Goal: Task Accomplishment & Management: Complete application form

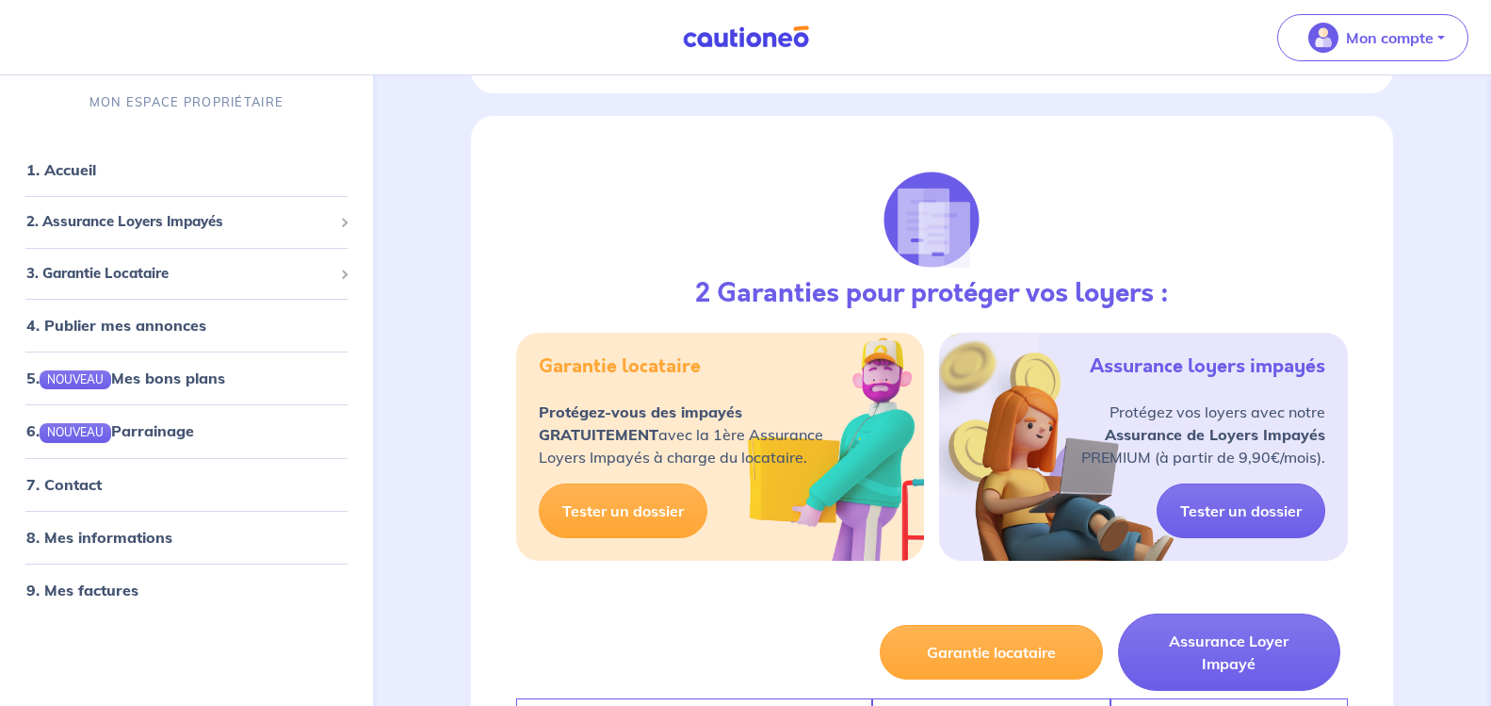
scroll to position [754, 0]
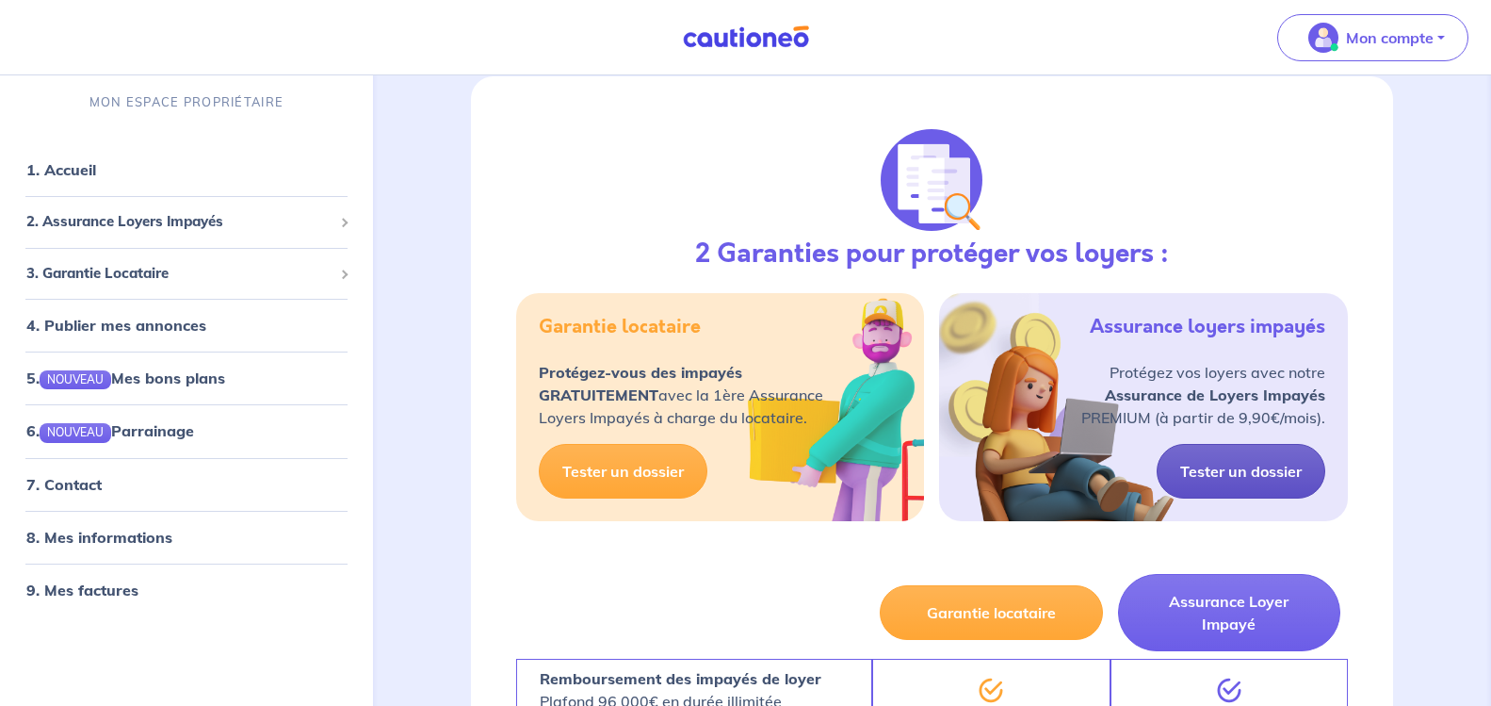
click at [1222, 445] on link "Tester un dossier" at bounding box center [1241, 471] width 169 height 55
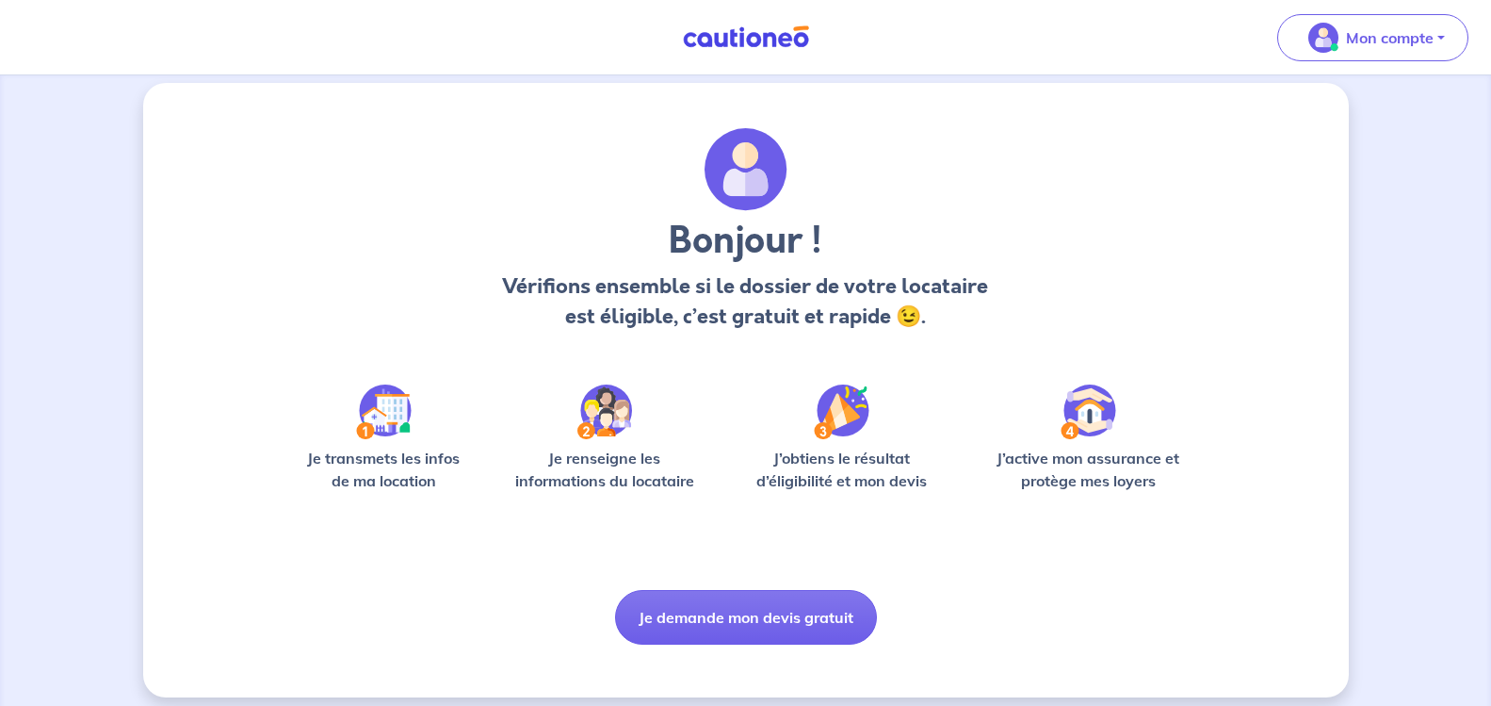
scroll to position [29, 0]
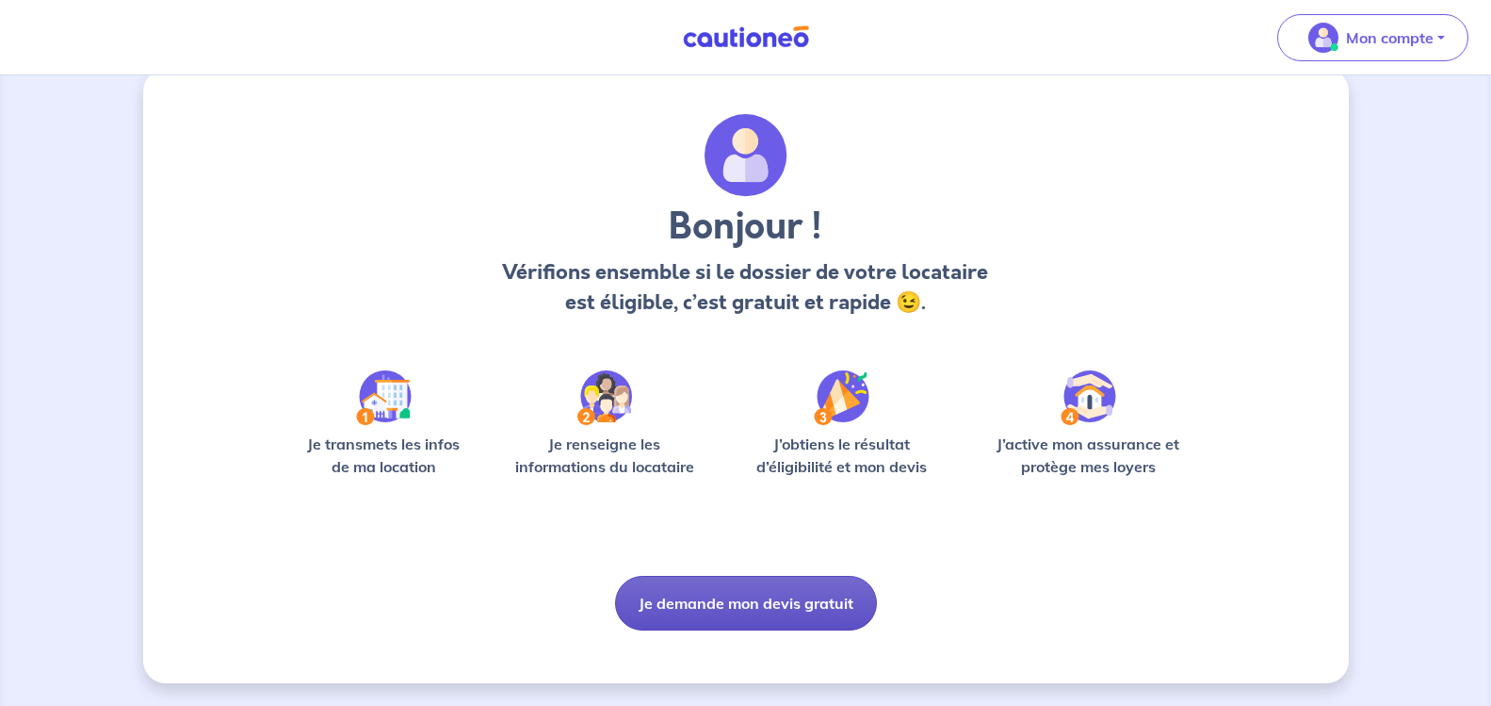
click at [838, 600] on button "Je demande mon devis gratuit" at bounding box center [746, 603] width 262 height 55
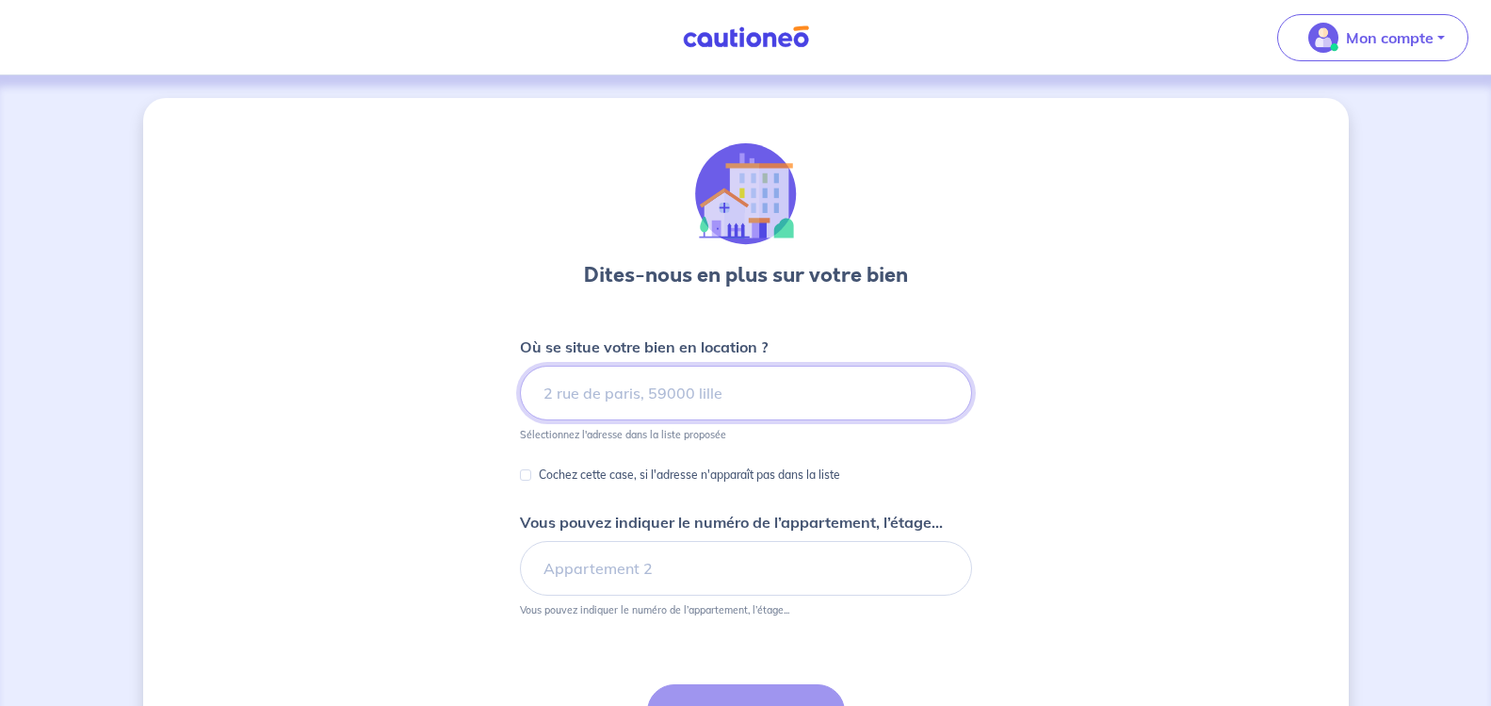
click at [572, 367] on input at bounding box center [746, 393] width 452 height 55
click at [566, 384] on input at bounding box center [746, 393] width 452 height 55
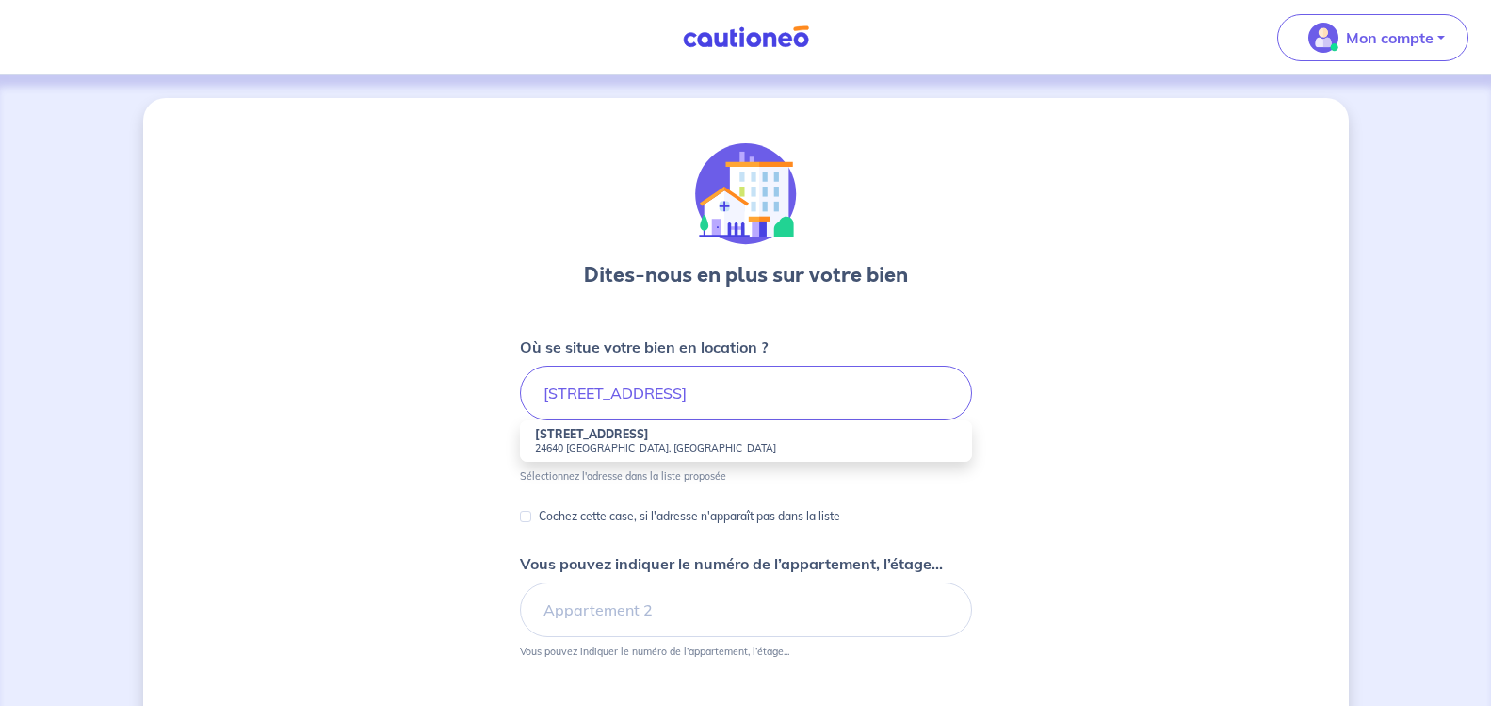
click at [609, 446] on small "24640 [GEOGRAPHIC_DATA], [GEOGRAPHIC_DATA]" at bounding box center [746, 447] width 422 height 13
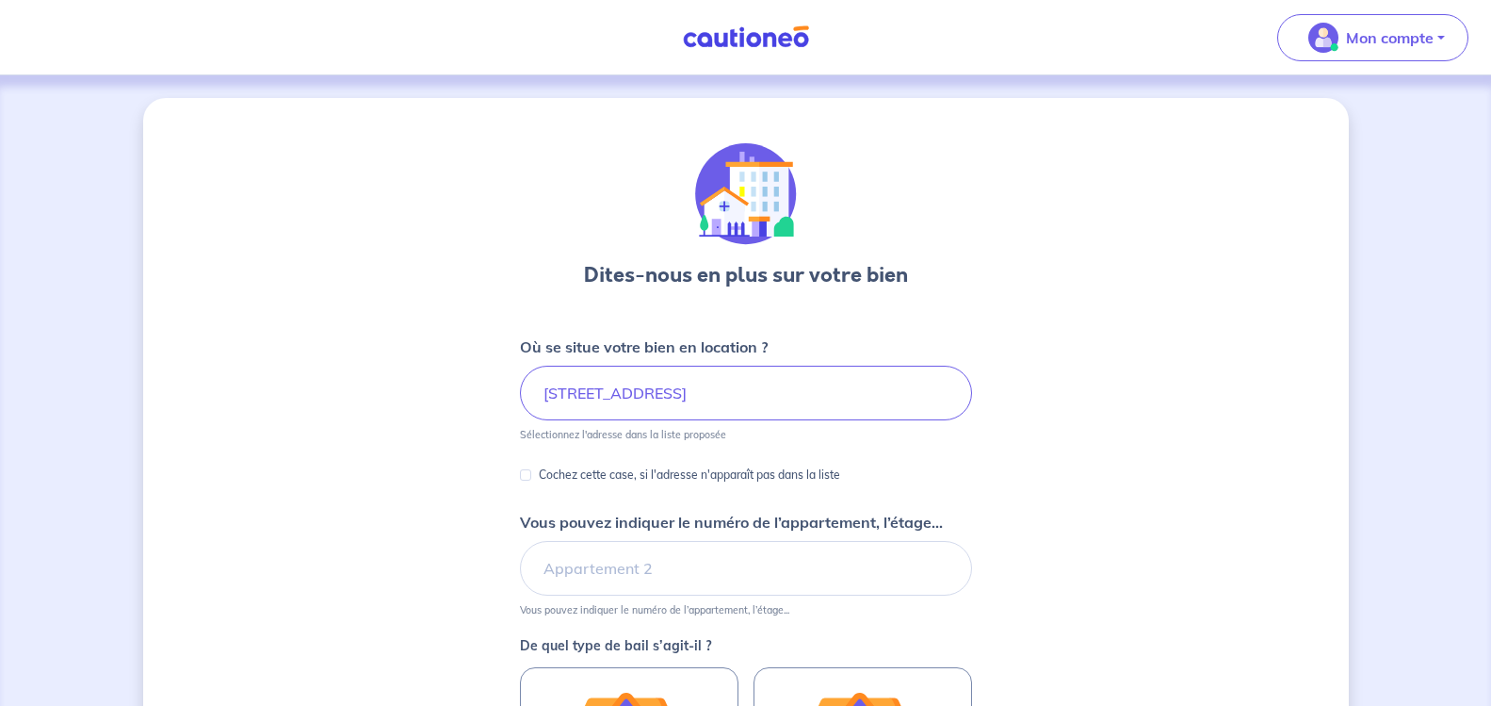
type input "[STREET_ADDRESS]"
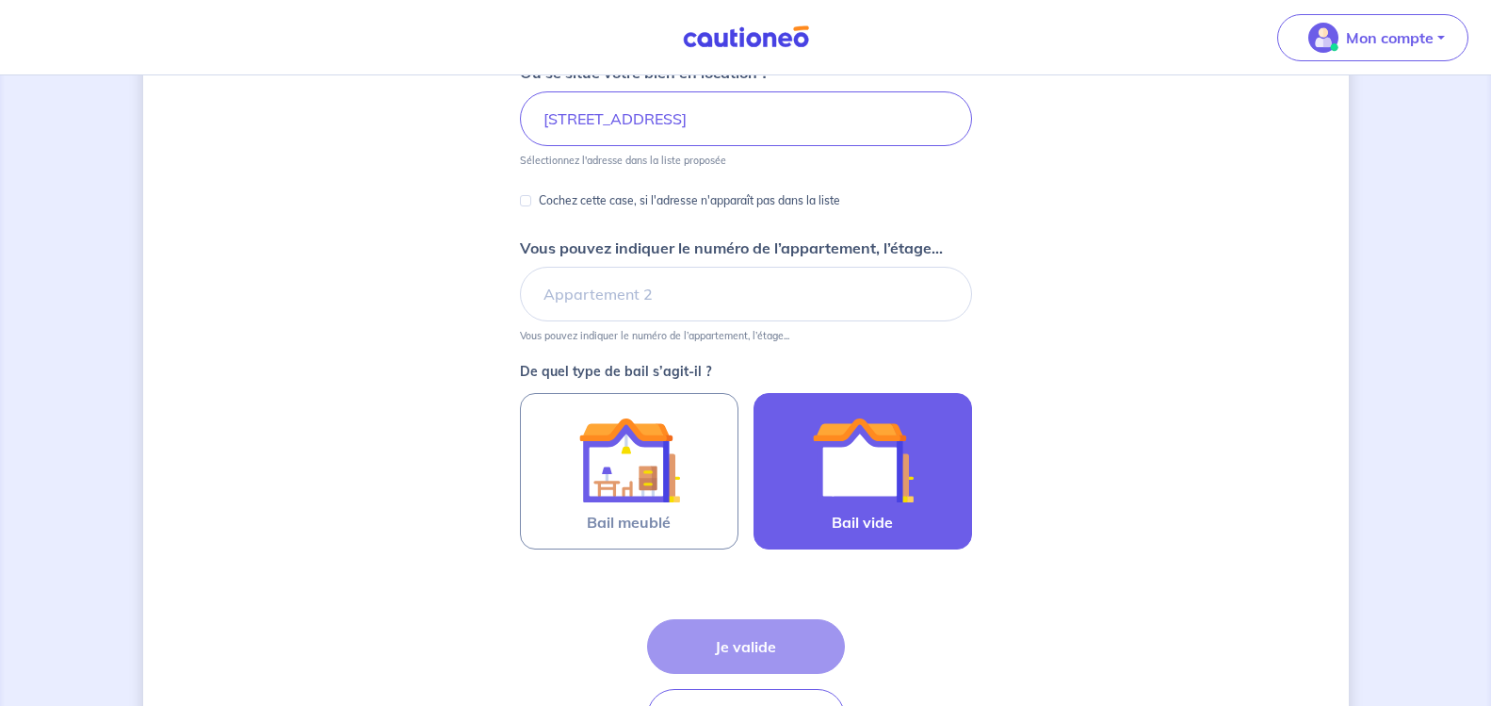
scroll to position [283, 0]
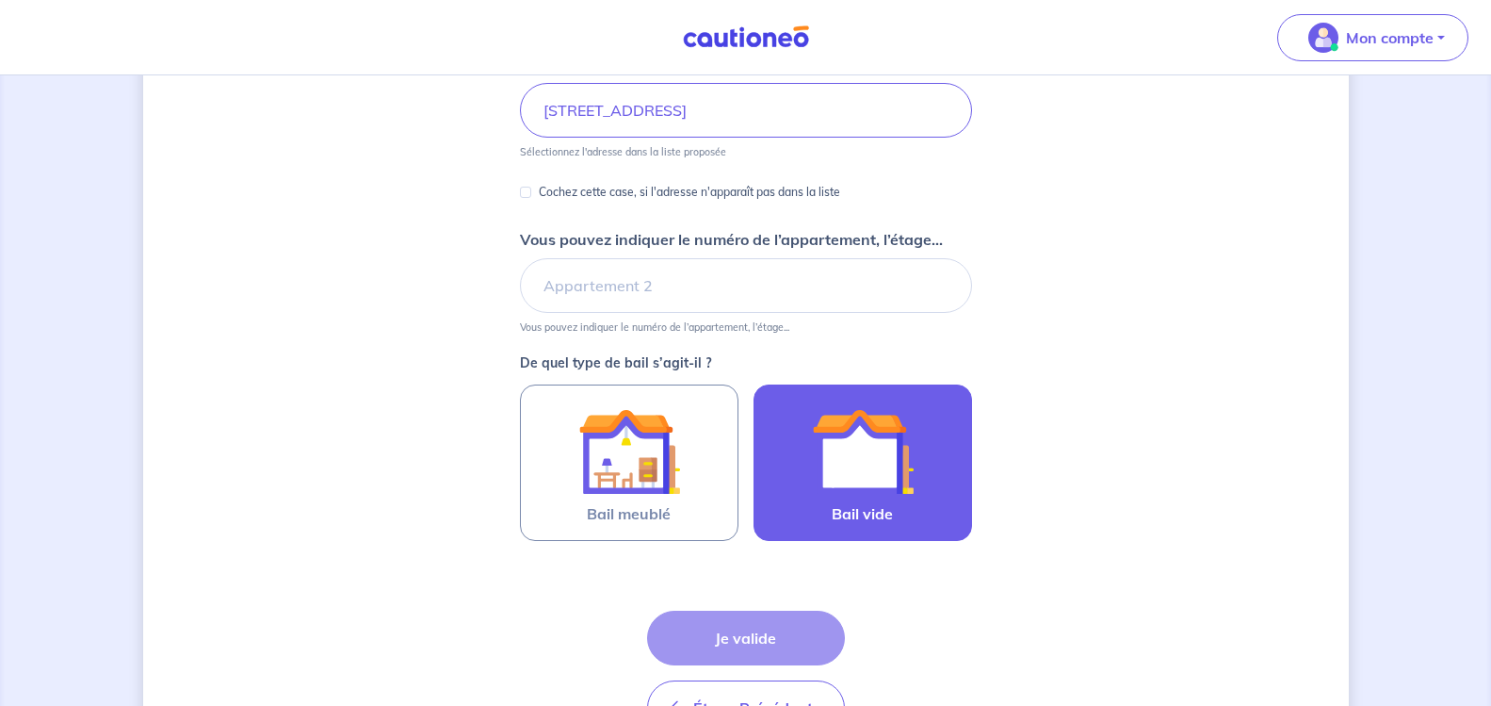
click at [875, 465] on img at bounding box center [863, 451] width 102 height 102
click at [0, 0] on input "Bail vide" at bounding box center [0, 0] width 0 height 0
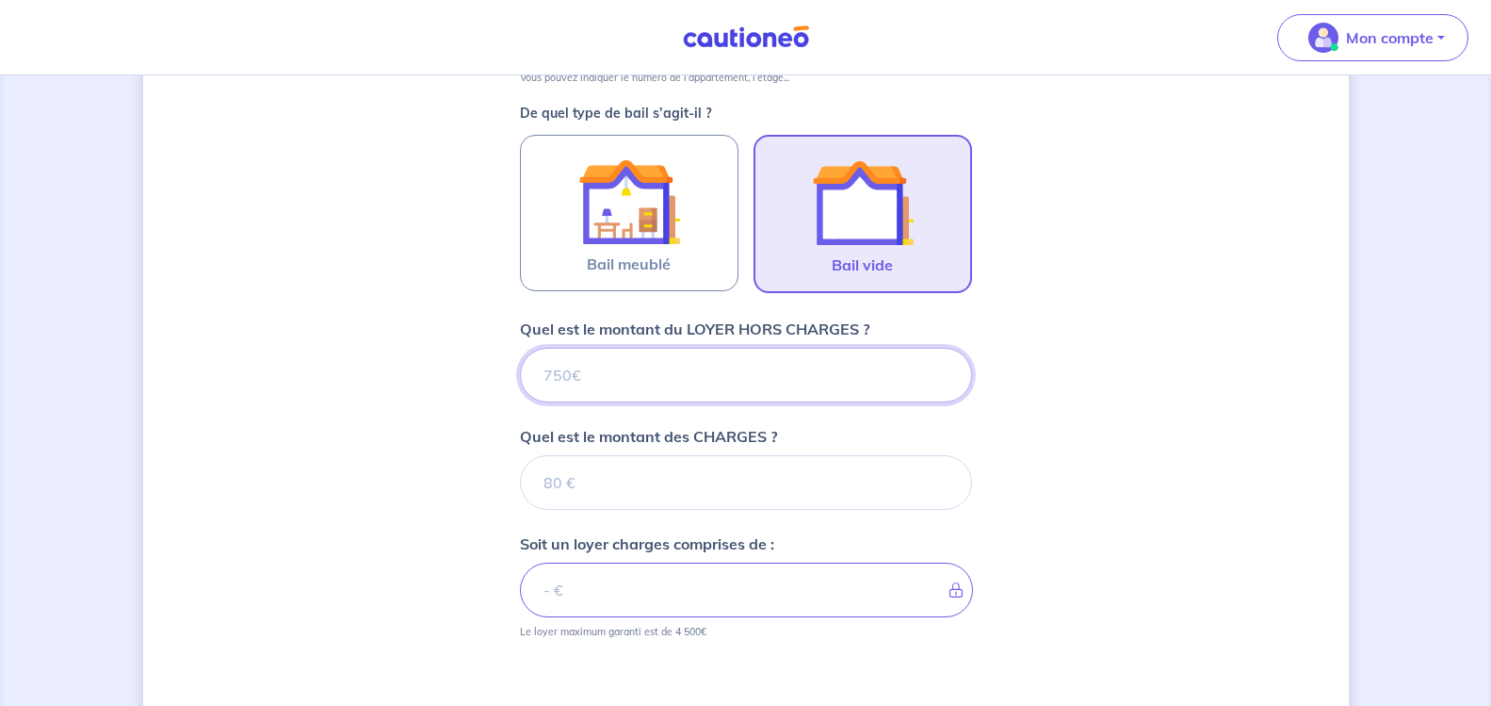
scroll to position [565, 0]
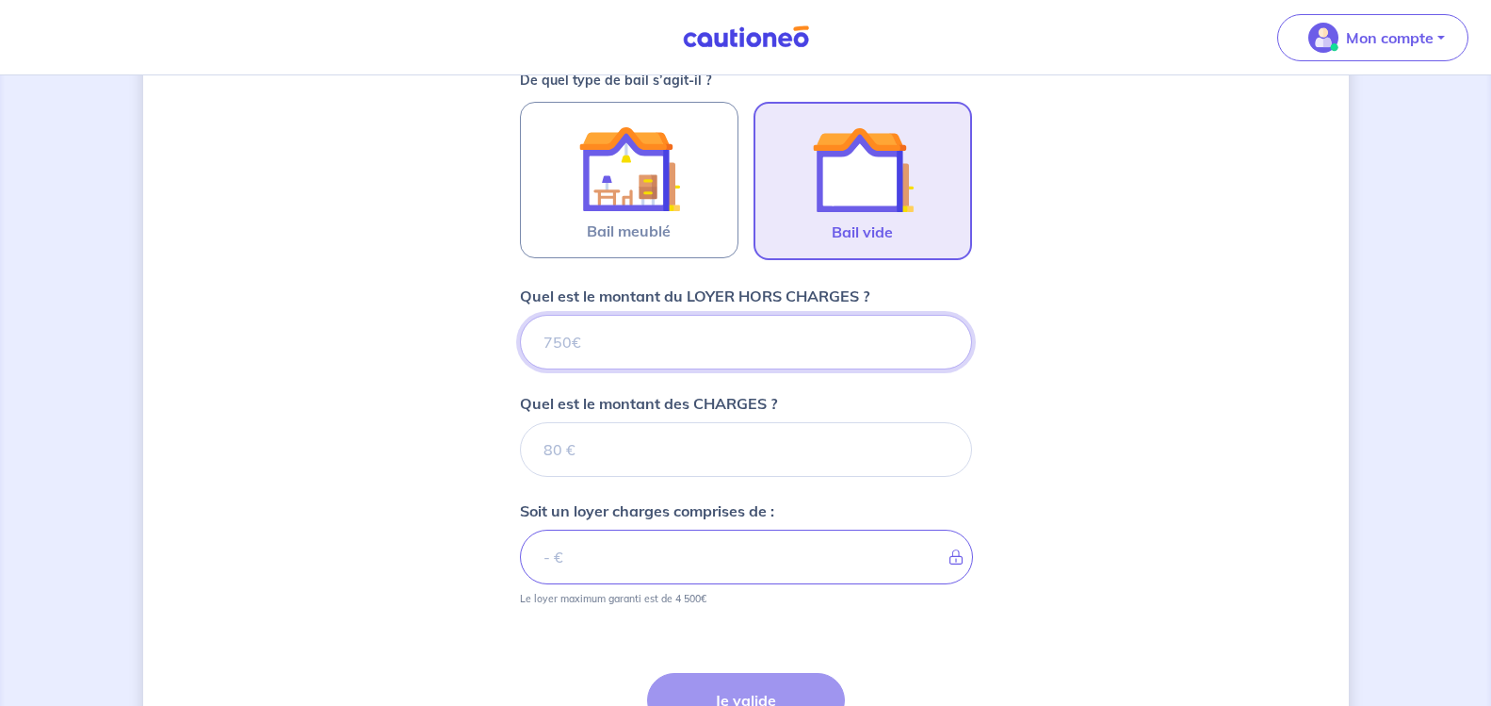
click at [568, 338] on input "Quel est le montant du LOYER HORS CHARGES ?" at bounding box center [746, 342] width 452 height 55
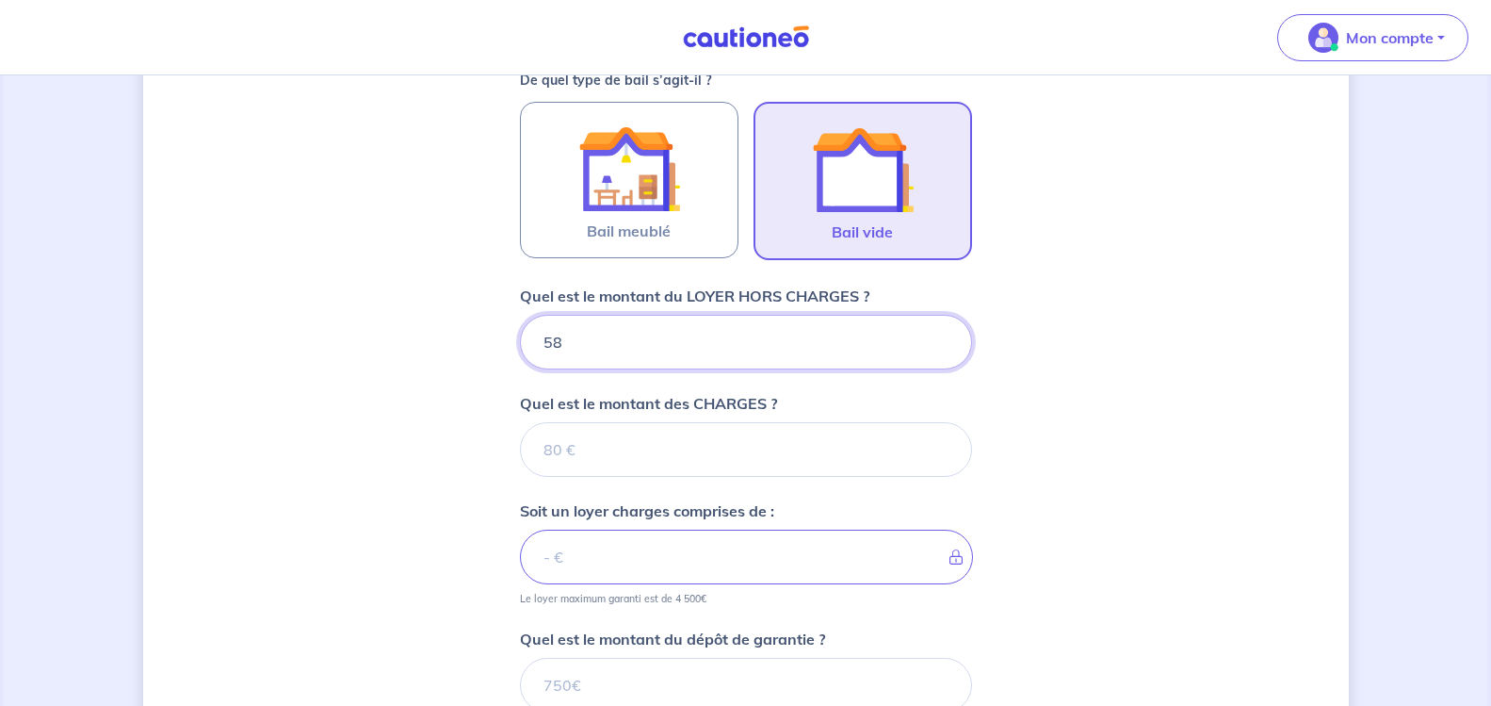
type input "580"
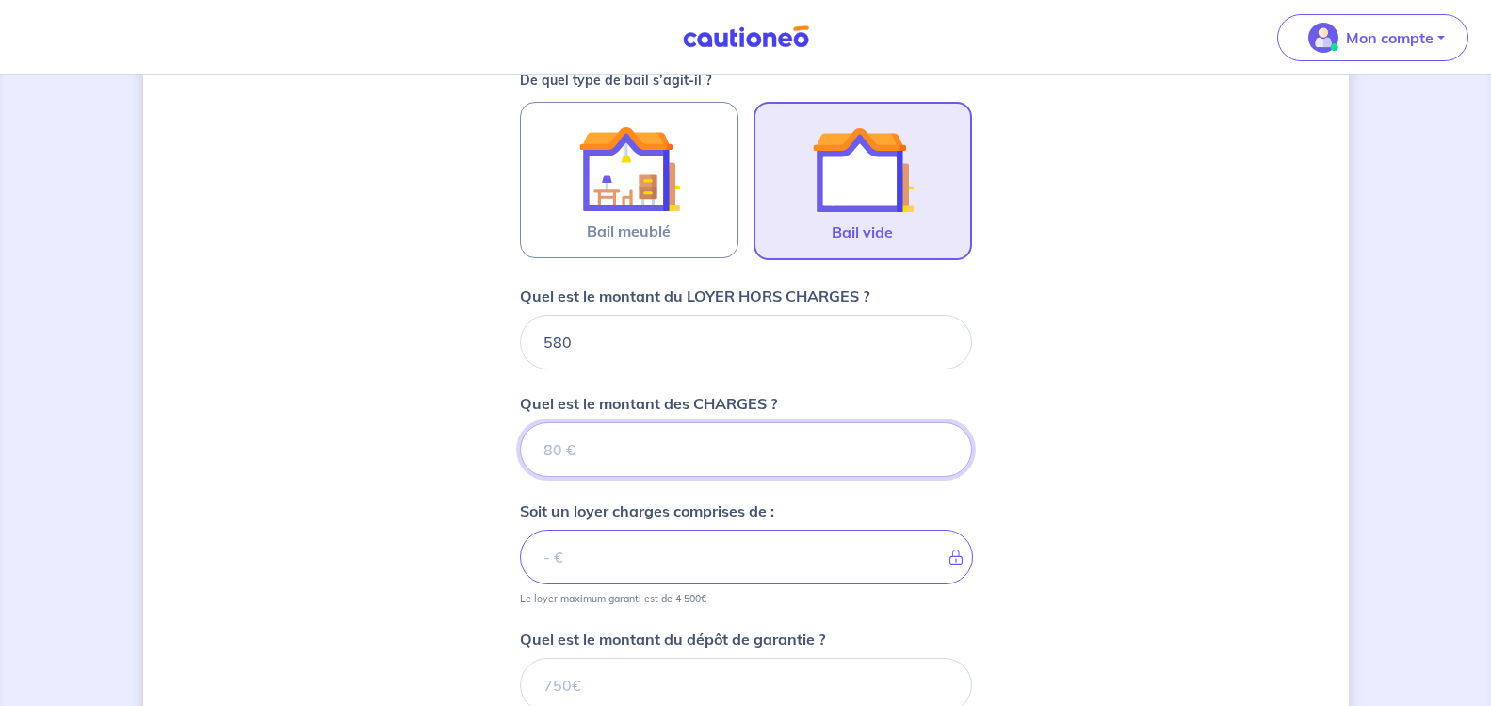
click at [572, 442] on input "Quel est le montant des CHARGES ?" at bounding box center [746, 449] width 452 height 55
type input "110"
type input "690"
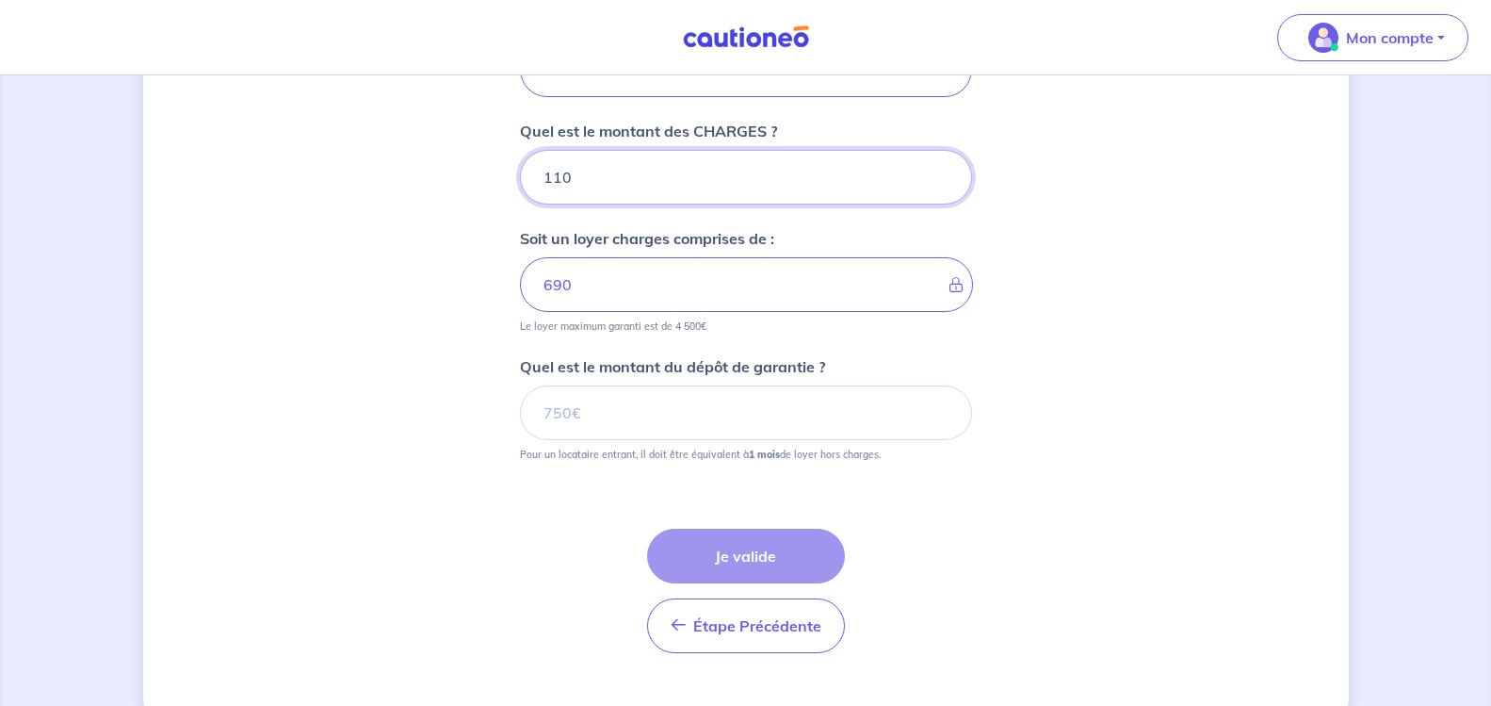
scroll to position [848, 0]
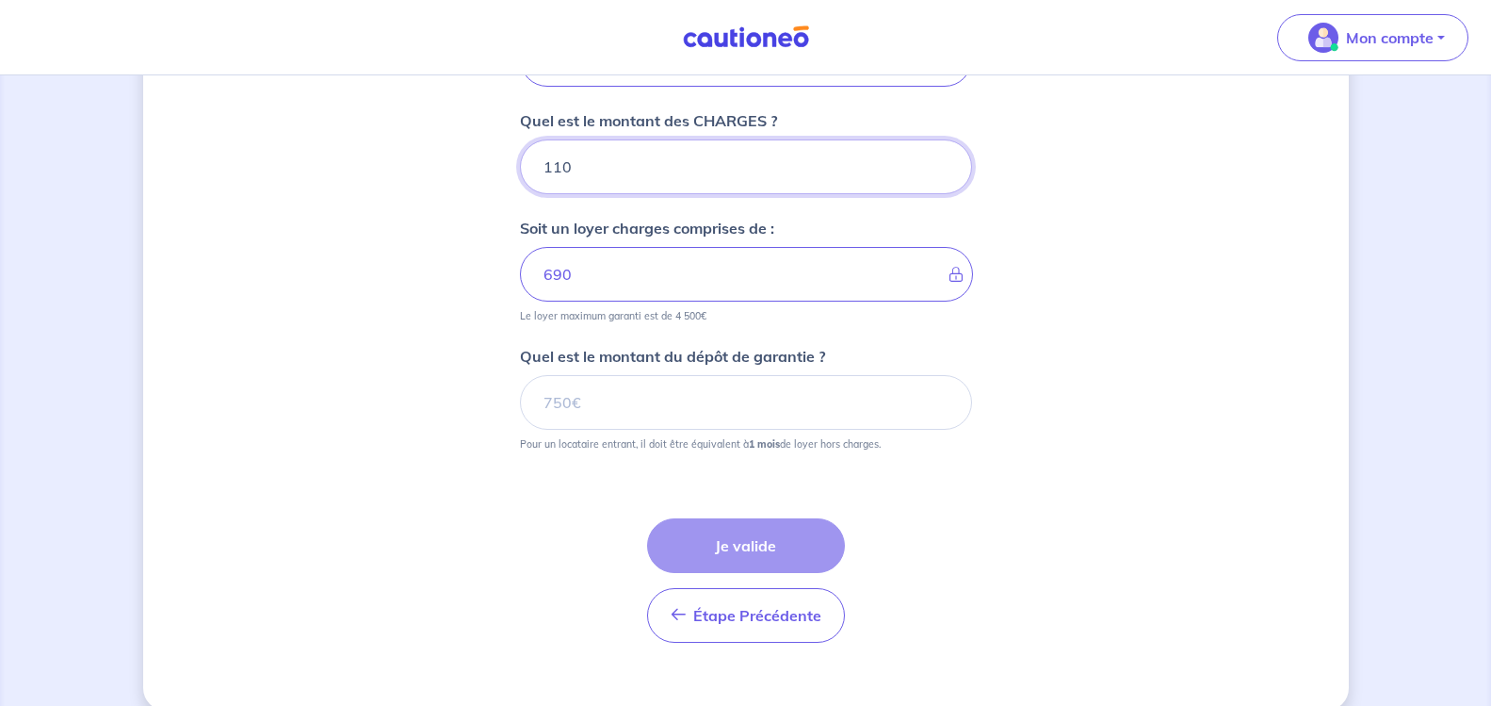
type input "110"
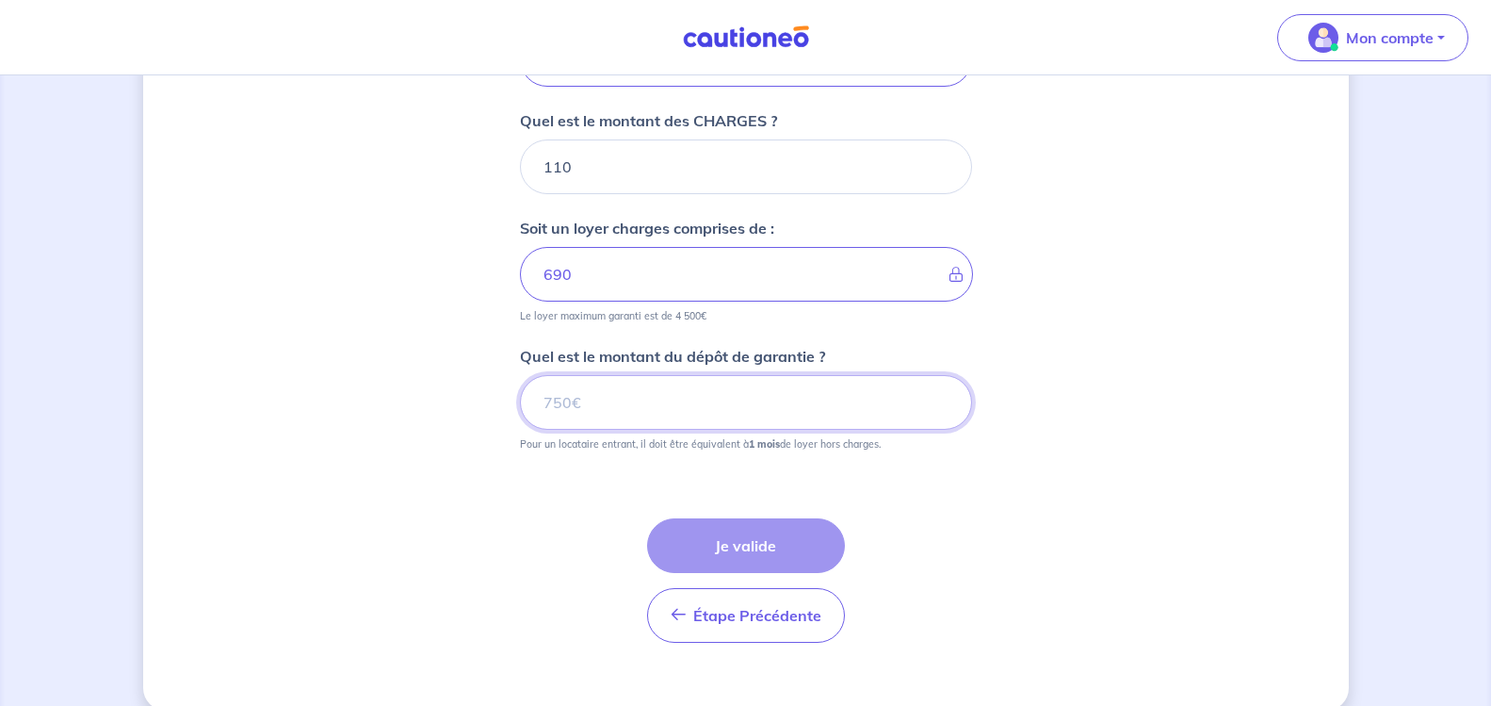
click at [545, 397] on input "Quel est le montant du dépôt de garantie ?" at bounding box center [746, 402] width 452 height 55
type input "580"
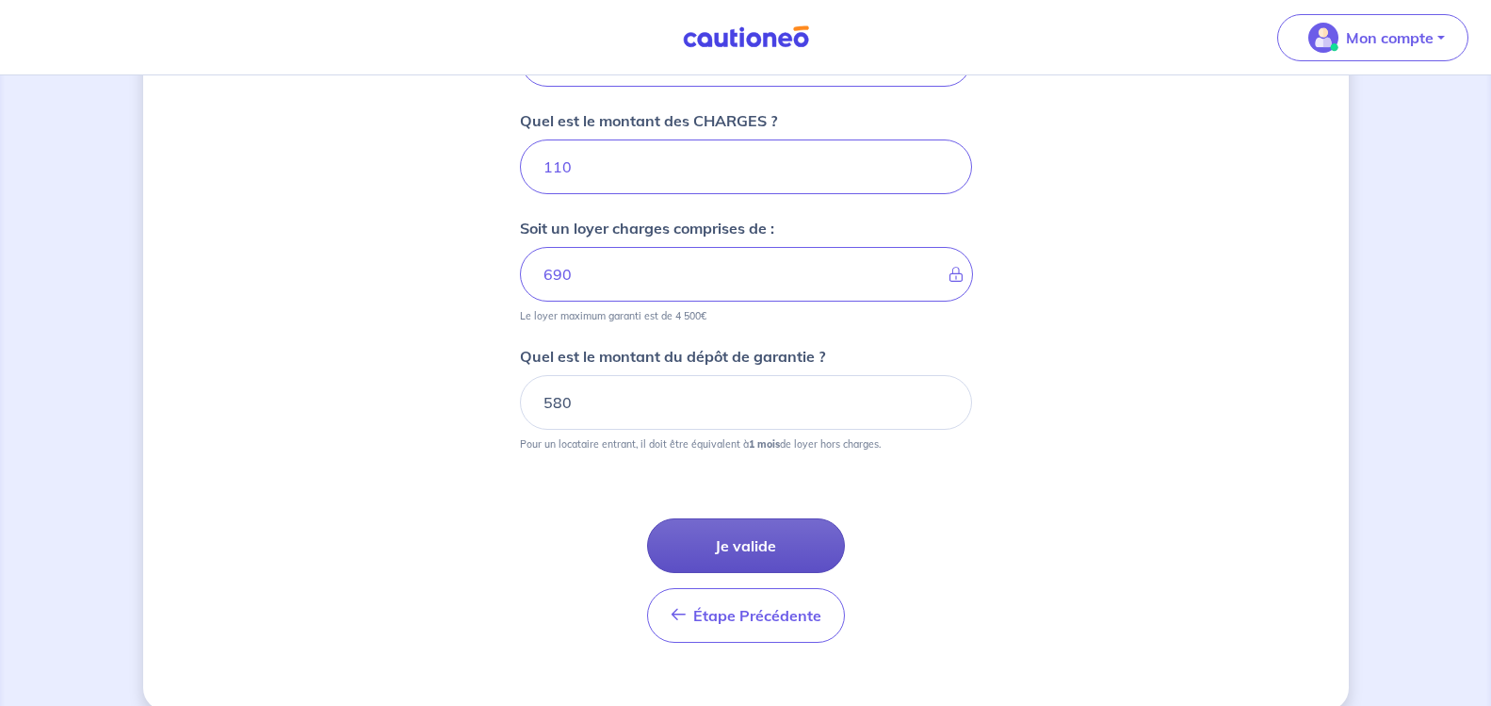
click at [797, 538] on button "Je valide" at bounding box center [746, 545] width 198 height 55
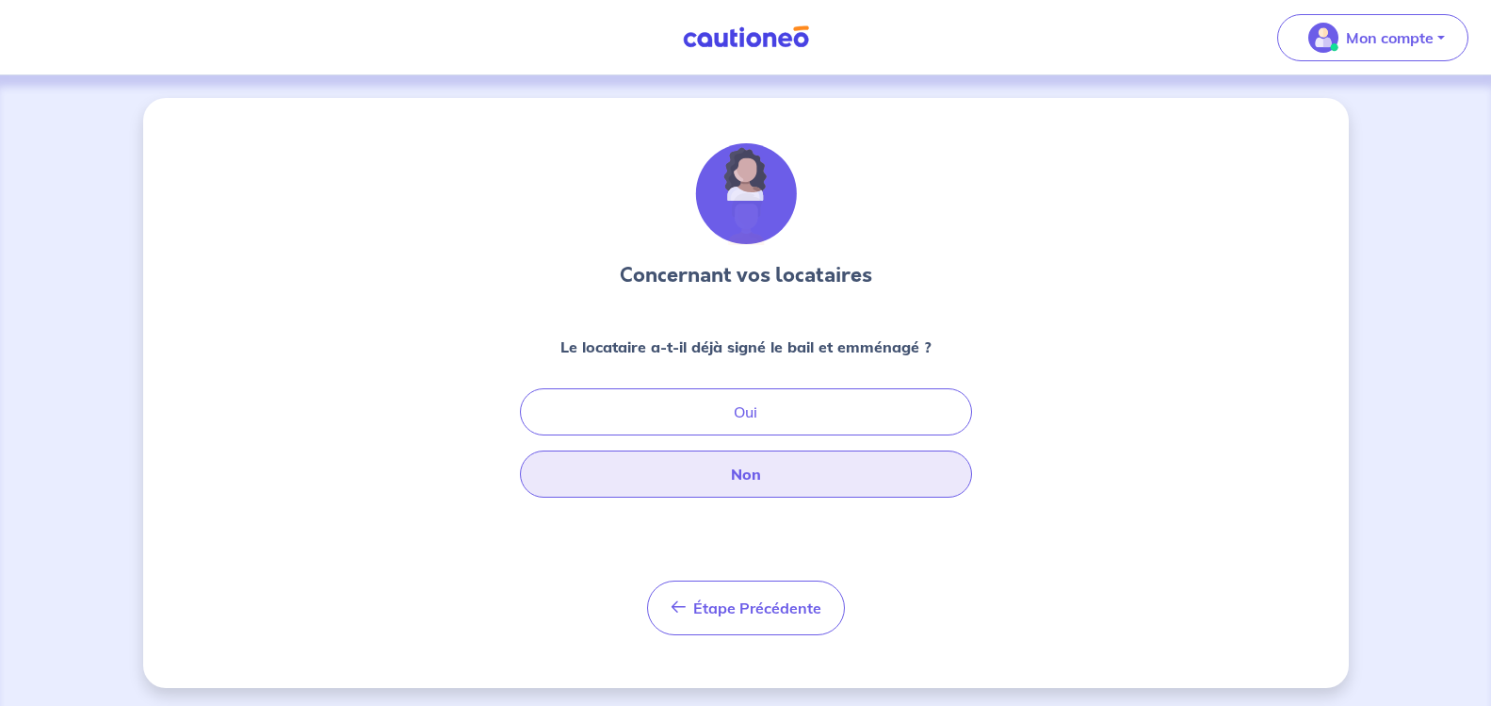
click at [808, 473] on button "Non" at bounding box center [746, 473] width 452 height 47
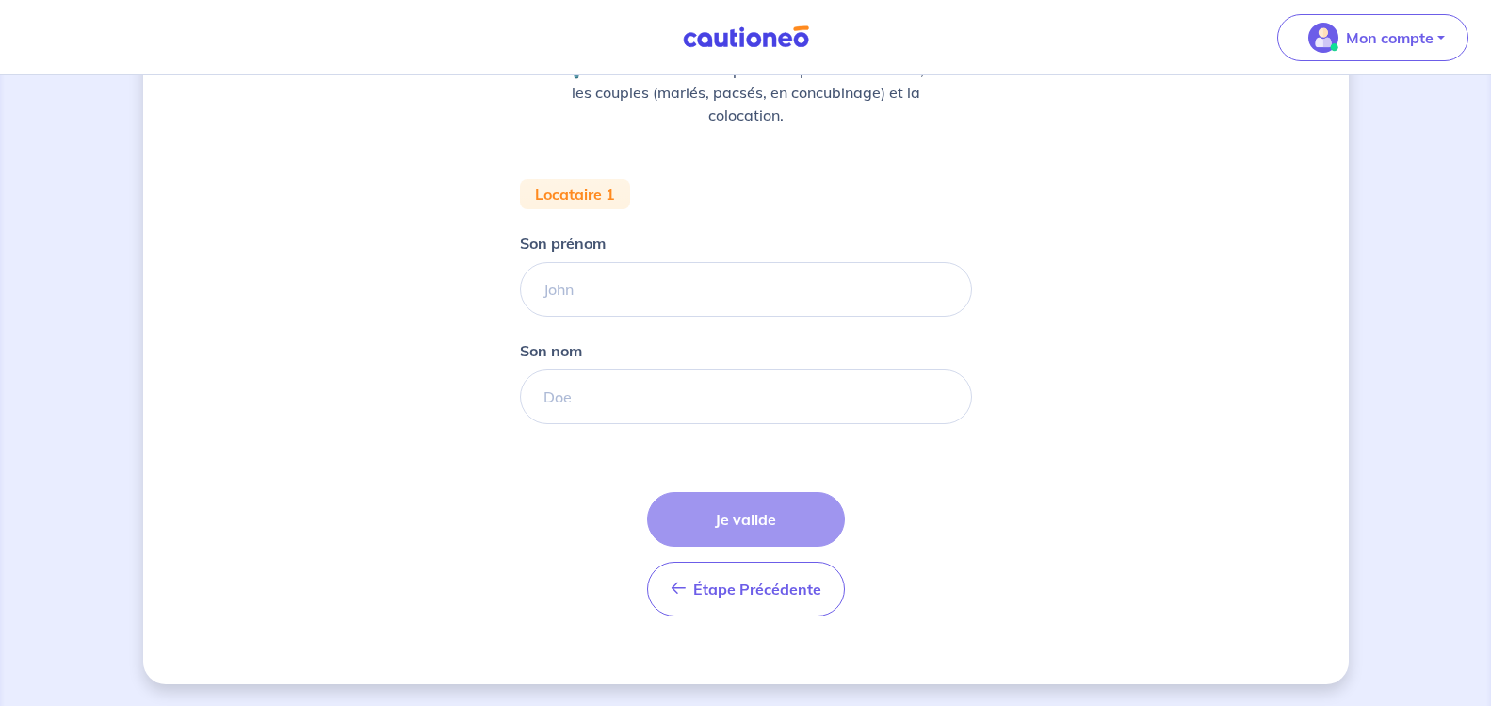
scroll to position [278, 0]
drag, startPoint x: 562, startPoint y: 279, endPoint x: 574, endPoint y: 279, distance: 12.2
click at [562, 279] on input "Son prénom" at bounding box center [746, 288] width 452 height 55
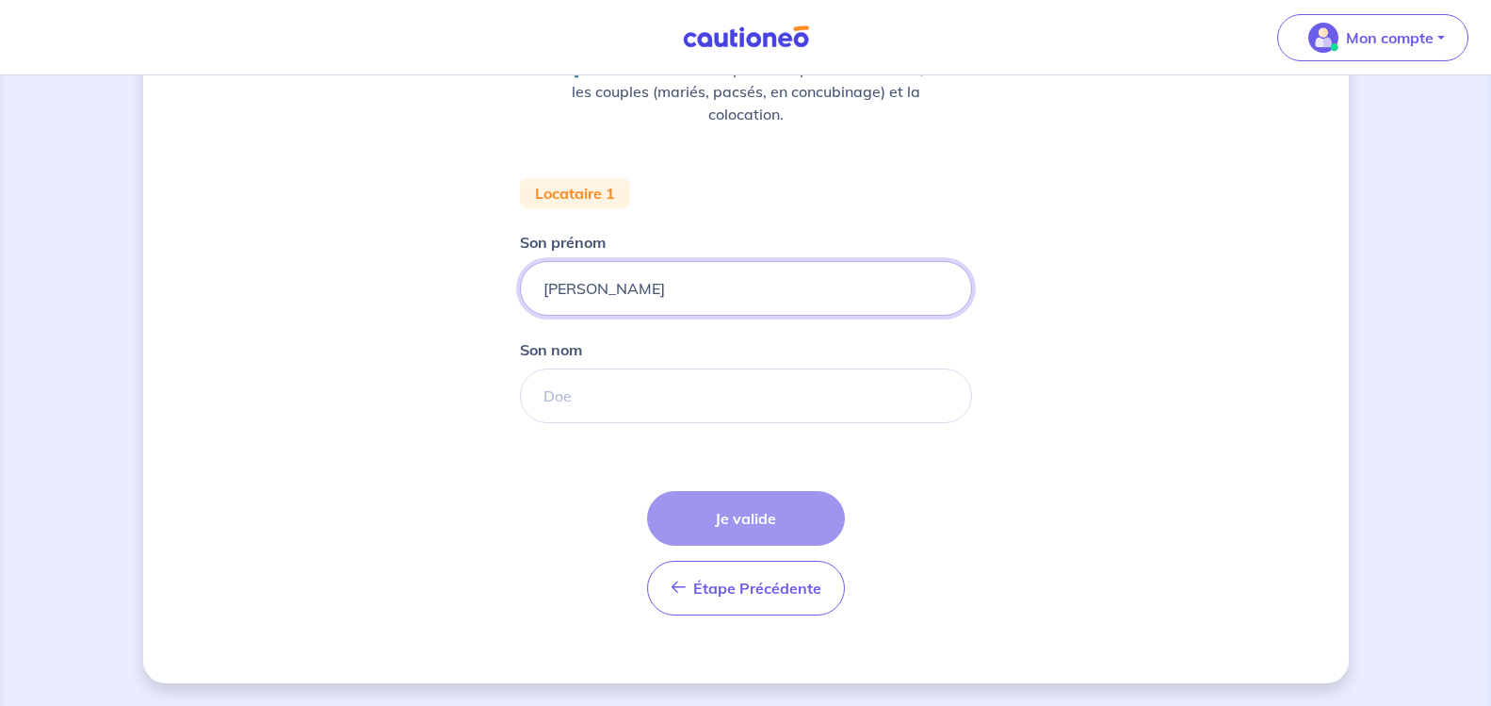
type input "[PERSON_NAME]"
click at [580, 389] on input "Son nom" at bounding box center [746, 395] width 452 height 55
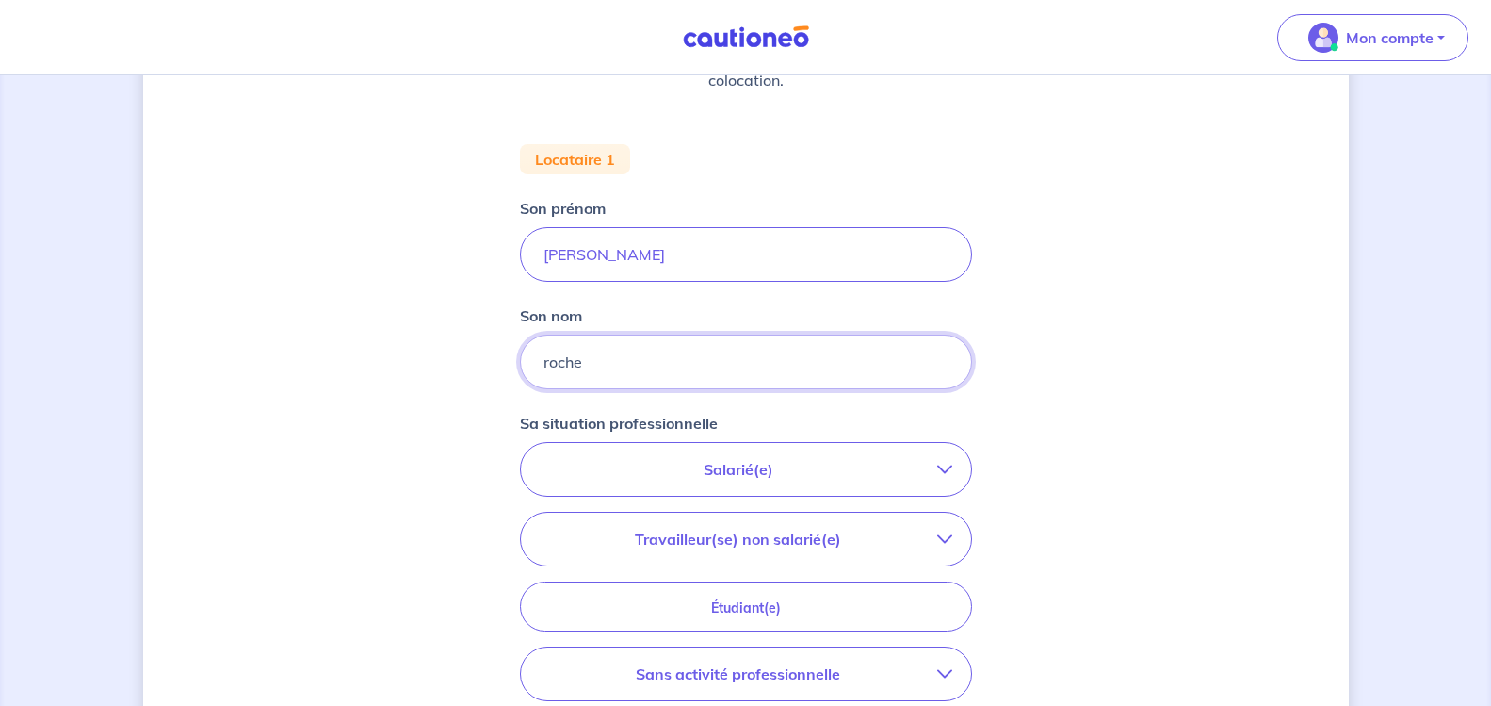
scroll to position [372, 0]
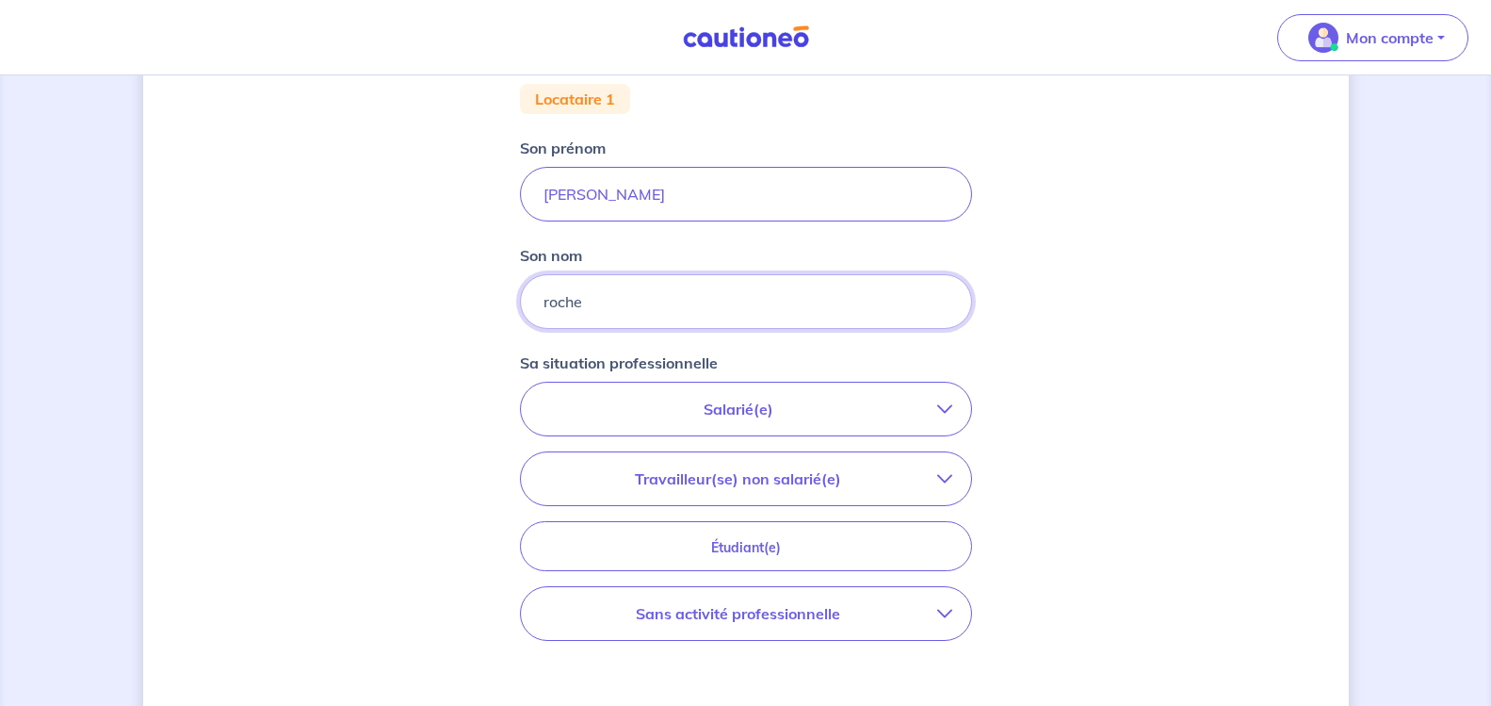
type input "roche"
click at [891, 407] on p "Salarié(e)" at bounding box center [739, 409] width 398 height 23
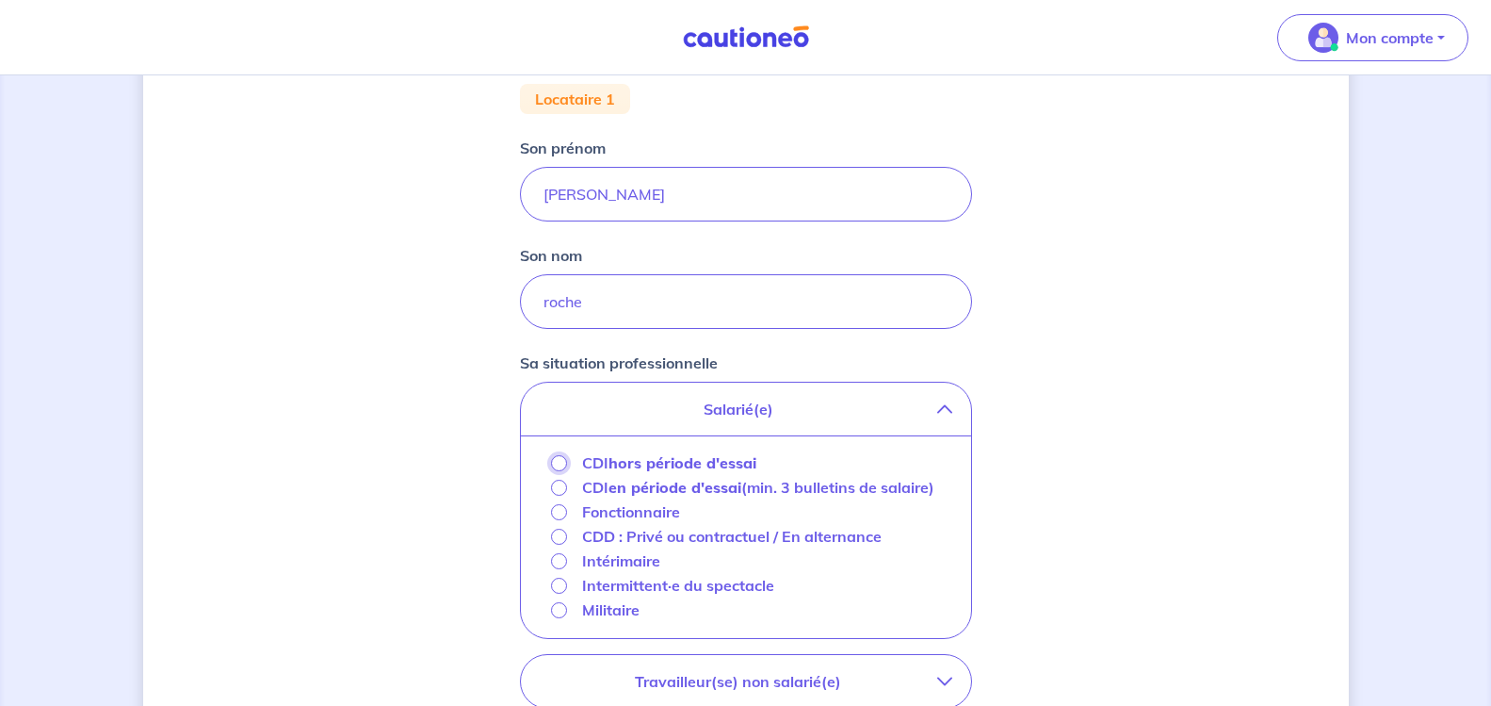
click at [565, 466] on input "CDI hors période d'essai" at bounding box center [559, 463] width 16 height 16
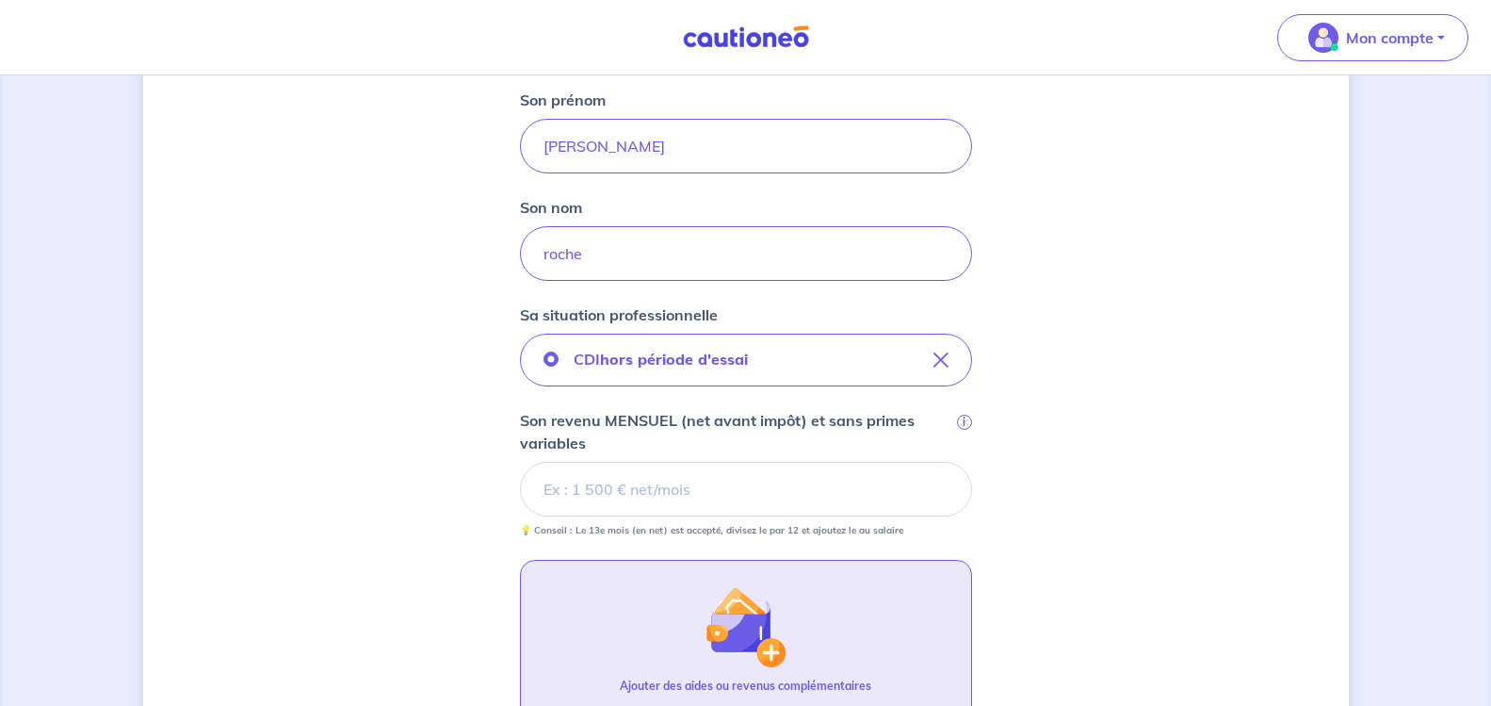
scroll to position [377, 0]
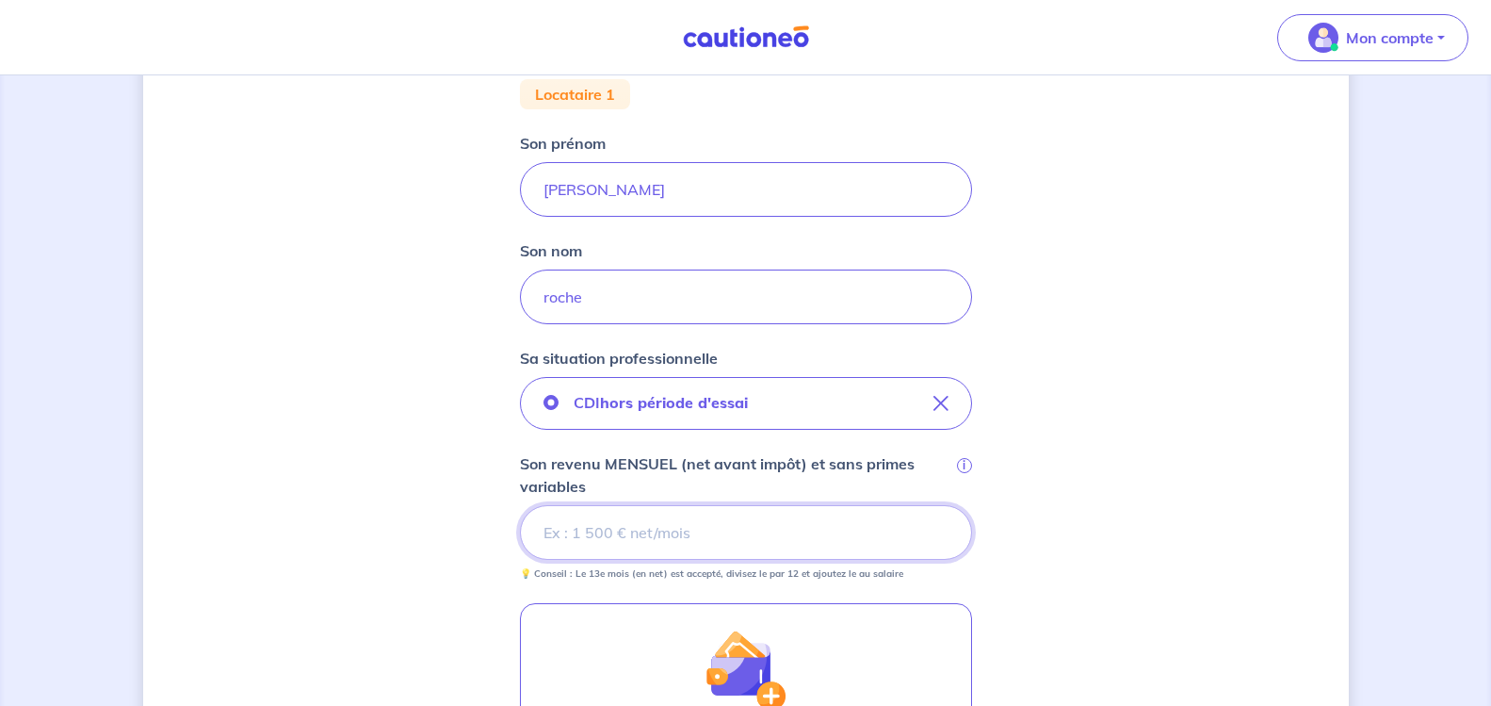
click at [543, 529] on input "Son revenu MENSUEL (net avant impôt) et sans primes variables i" at bounding box center [746, 532] width 452 height 55
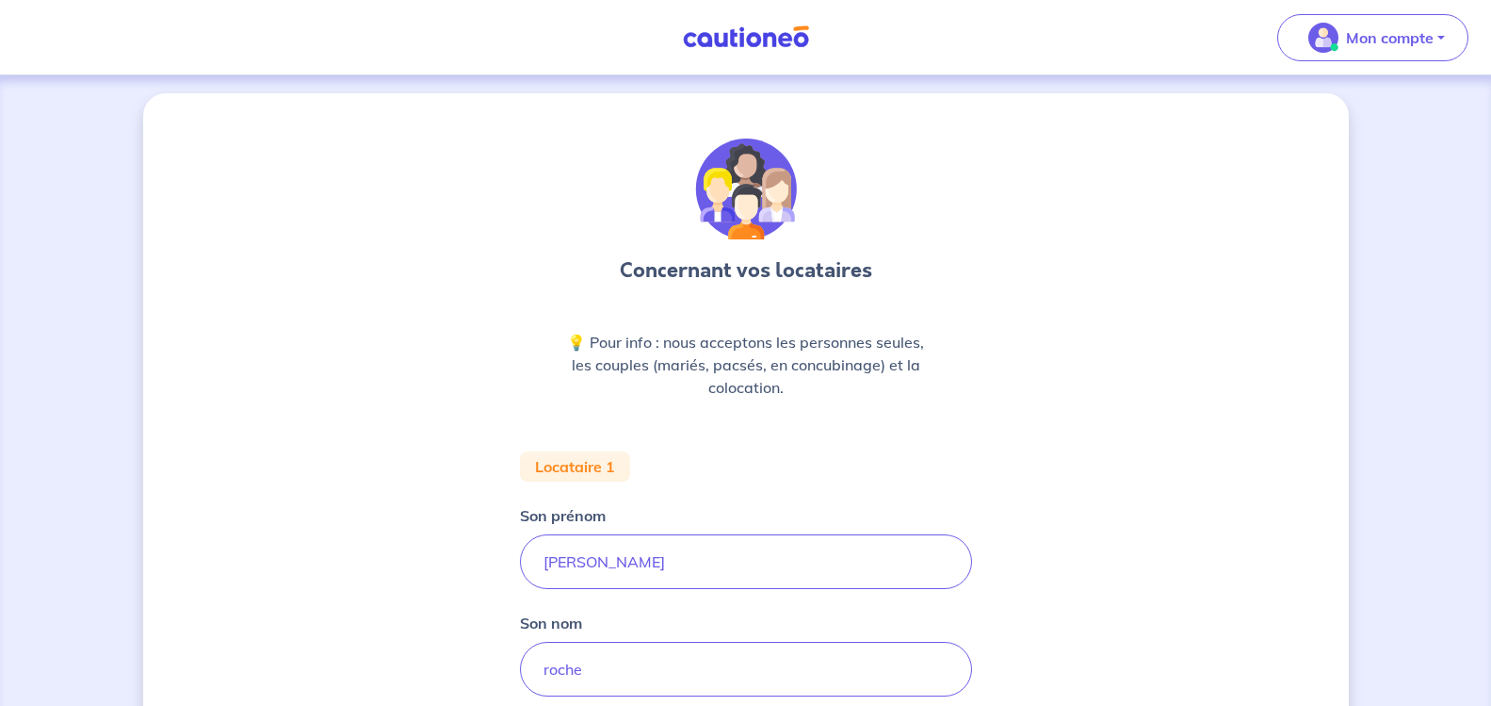
scroll to position [0, 0]
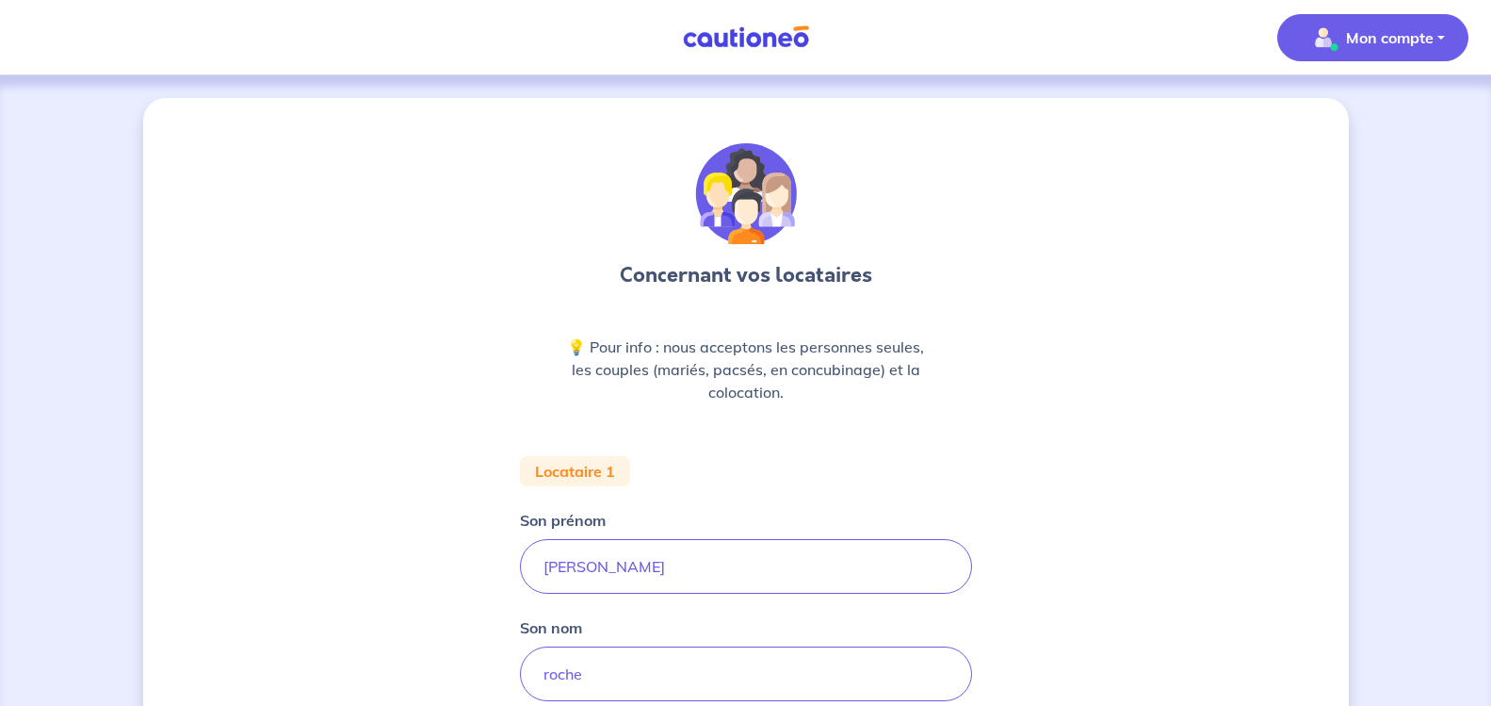
click at [1432, 34] on p "Mon compte" at bounding box center [1390, 37] width 88 height 23
click at [1347, 164] on link "Me déconnecter" at bounding box center [1354, 162] width 152 height 30
